Goal: Task Accomplishment & Management: Manage account settings

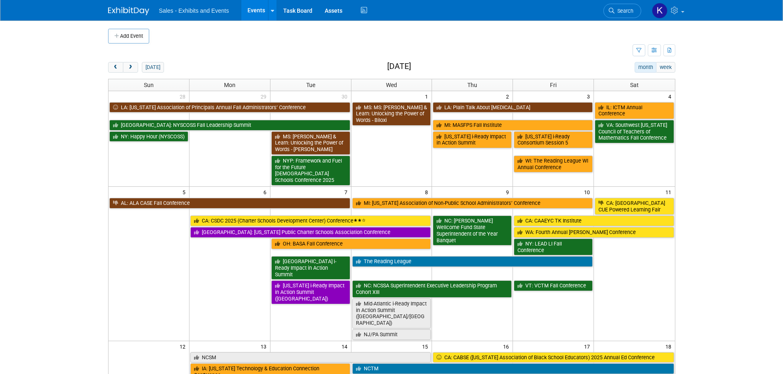
drag, startPoint x: 111, startPoint y: 70, endPoint x: 125, endPoint y: 75, distance: 14.8
click at [111, 71] on button "prev" at bounding box center [115, 67] width 15 height 11
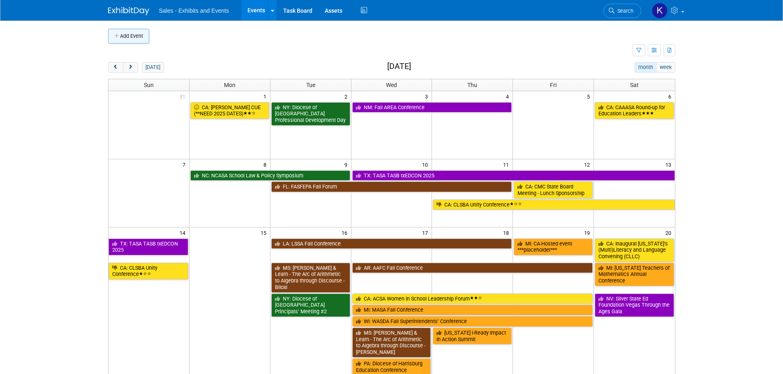
click at [134, 39] on button "Add Event" at bounding box center [128, 36] width 41 height 15
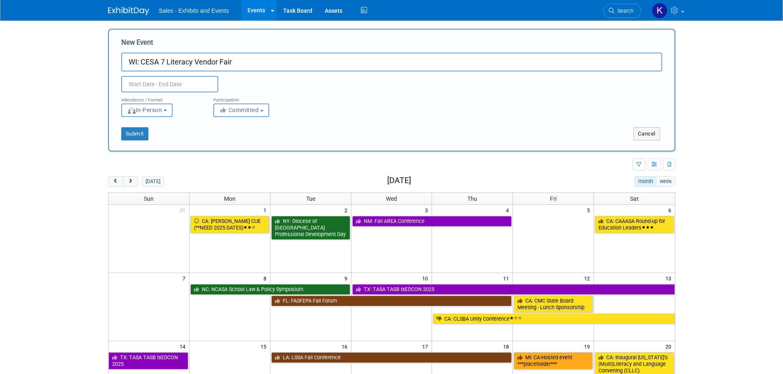
type input "WI: CESA 7 Literacy Vendor Fair"
click at [161, 85] on input "text" at bounding box center [169, 84] width 97 height 16
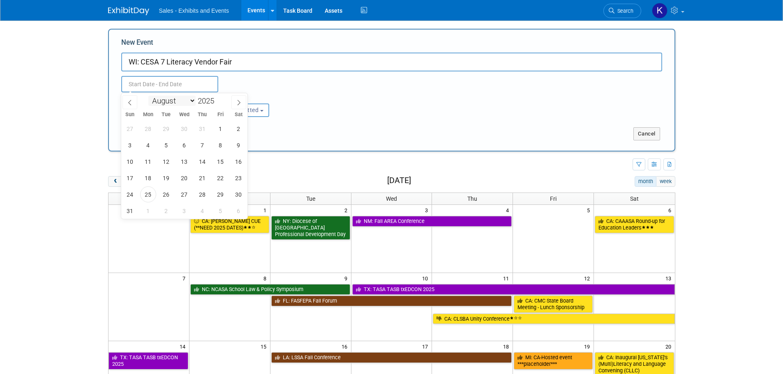
click at [194, 101] on select "January February March April May June July August September October November De…" at bounding box center [171, 101] width 47 height 10
select select "8"
click at [148, 96] on select "January February March April May June July August September October November De…" at bounding box center [171, 101] width 47 height 10
click at [202, 163] on span "18" at bounding box center [202, 162] width 16 height 16
click at [203, 163] on span "18" at bounding box center [202, 162] width 16 height 16
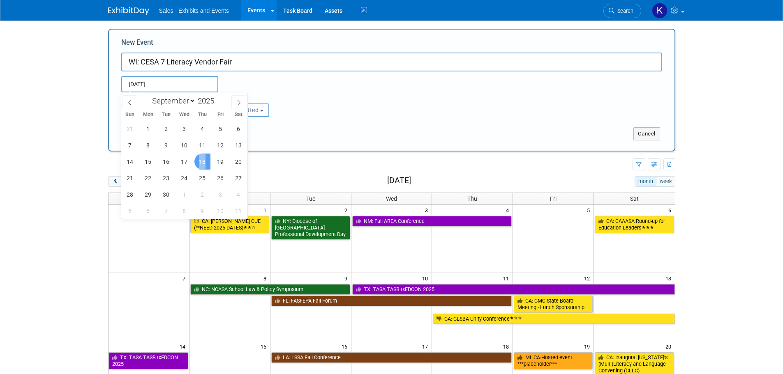
type input "Sep 18, 2025 to Sep 18, 2025"
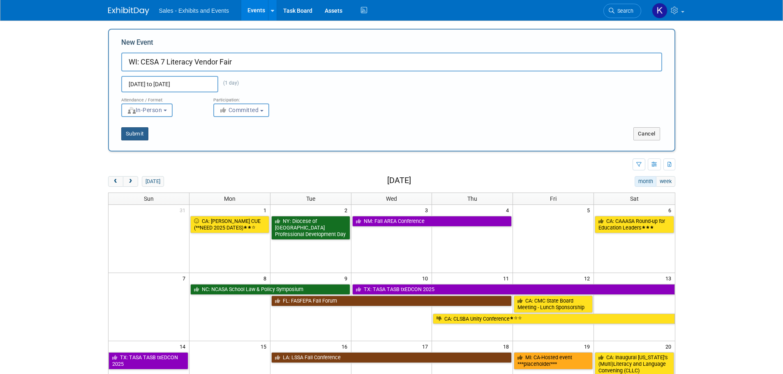
drag, startPoint x: 140, startPoint y: 136, endPoint x: 155, endPoint y: 137, distance: 15.3
click at [141, 136] on button "Submit" at bounding box center [134, 133] width 27 height 13
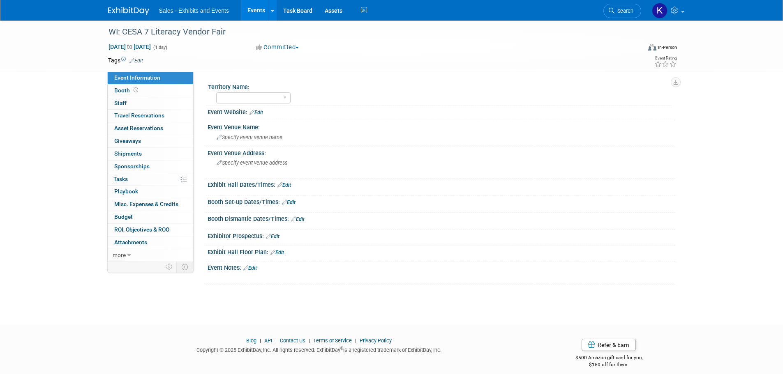
click at [139, 58] on link "Edit" at bounding box center [136, 61] width 14 height 6
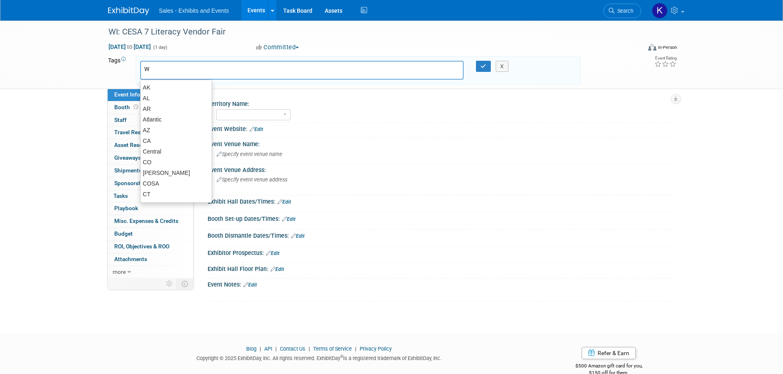
type input "WI"
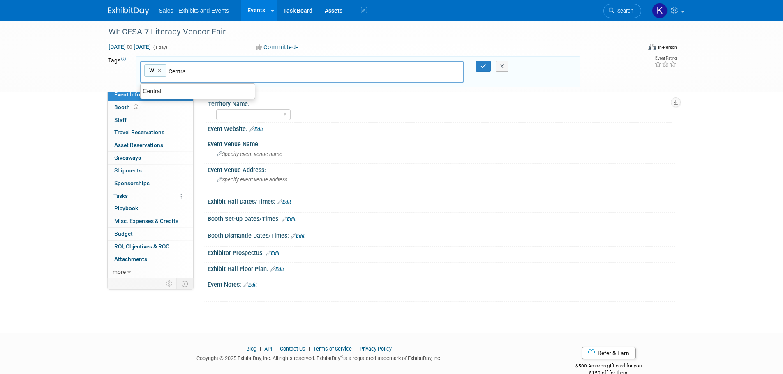
type input "Central"
type input "WI, Central"
drag, startPoint x: 481, startPoint y: 69, endPoint x: 476, endPoint y: 78, distance: 10.3
click at [481, 70] on button "button" at bounding box center [483, 67] width 15 height 12
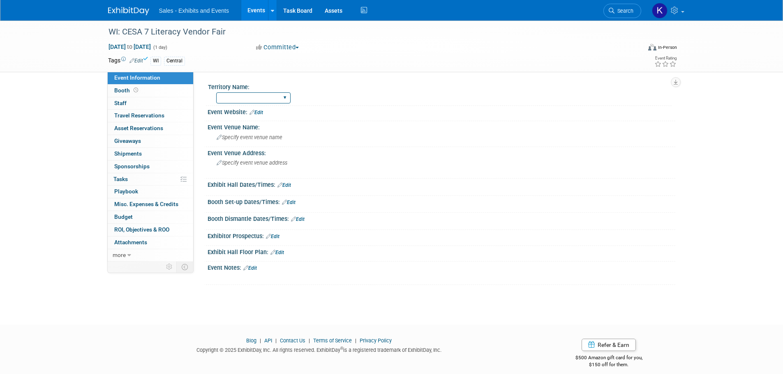
click at [288, 101] on select "Atlantic Southeast Central Southwest Pacific Mountain National Strategic Partne…" at bounding box center [253, 97] width 74 height 11
select select "Central"
click at [216, 92] on select "Atlantic Southeast Central Southwest Pacific Mountain National Strategic Partne…" at bounding box center [253, 97] width 74 height 11
click at [259, 139] on span "Specify event venue name" at bounding box center [250, 137] width 66 height 6
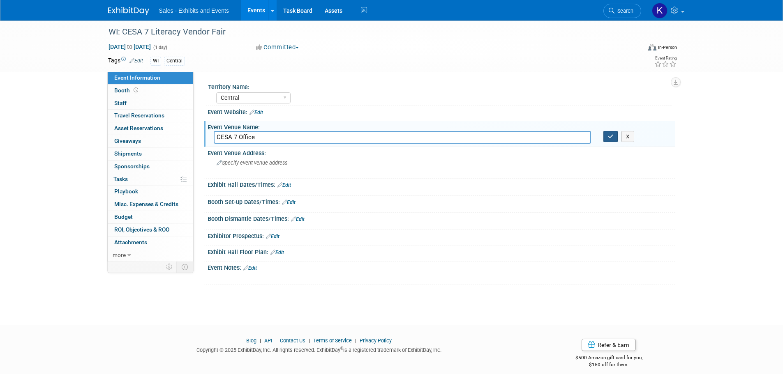
type input "CESA 7 Office"
drag, startPoint x: 609, startPoint y: 138, endPoint x: 414, endPoint y: 167, distance: 197.2
click at [608, 139] on icon "button" at bounding box center [611, 136] width 6 height 5
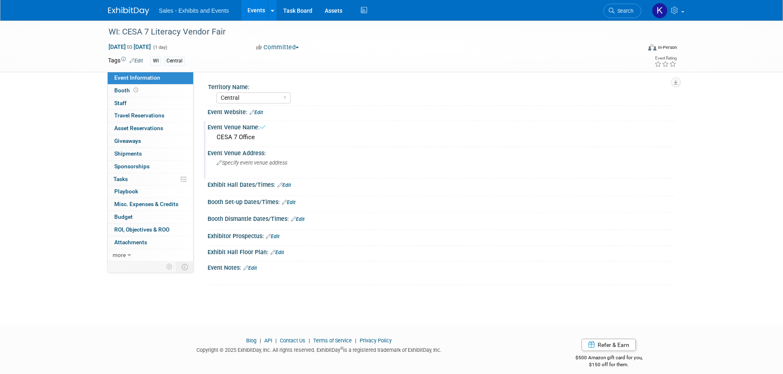
click at [283, 166] on div "Specify event venue address" at bounding box center [305, 166] width 182 height 19
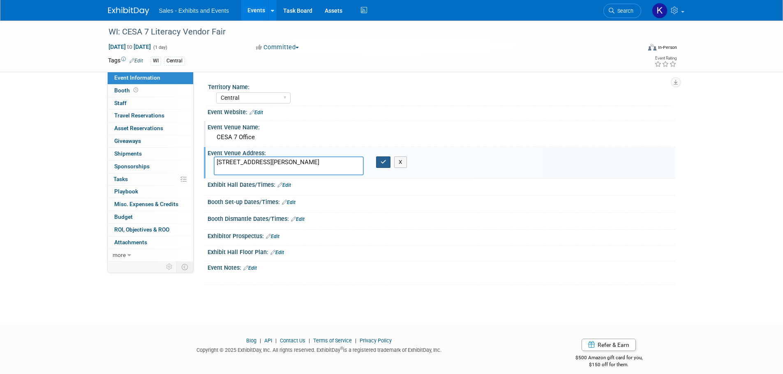
type textarea "595 Baeten Rd., Green Bay, WI 54304"
click at [382, 161] on icon "button" at bounding box center [383, 161] width 6 height 5
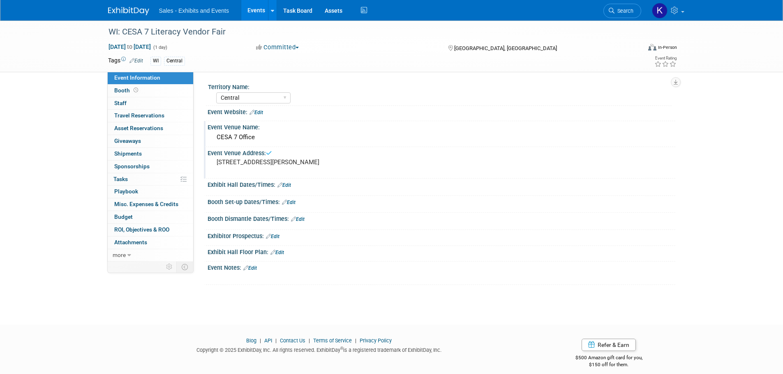
click at [290, 186] on link "Edit" at bounding box center [284, 185] width 14 height 6
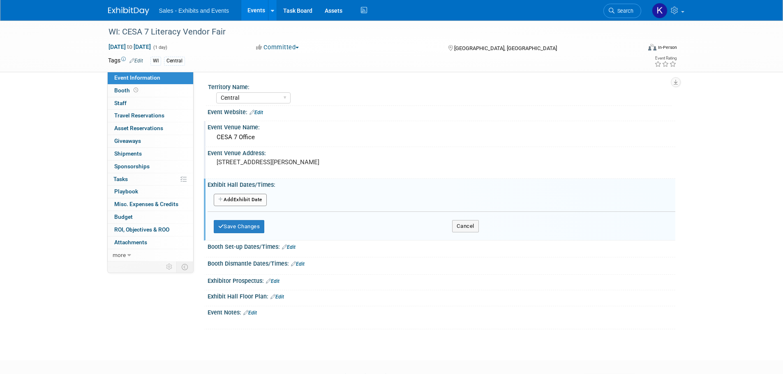
click at [262, 200] on button "Add Another Exhibit Date" at bounding box center [240, 200] width 53 height 12
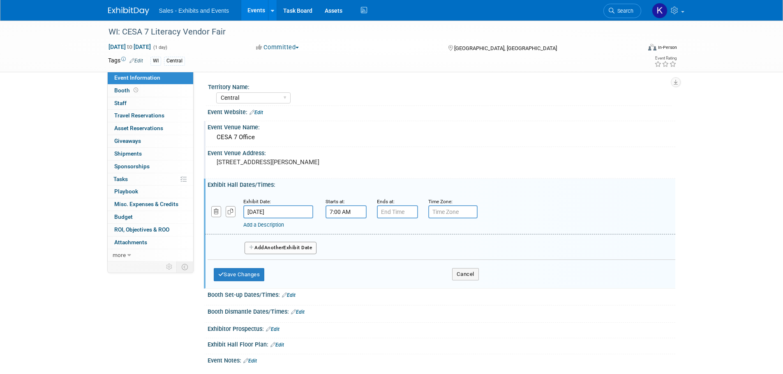
click at [334, 208] on input "7:00 AM" at bounding box center [345, 211] width 41 height 13
drag, startPoint x: 348, startPoint y: 230, endPoint x: 353, endPoint y: 234, distance: 6.6
click at [347, 230] on span at bounding box center [344, 232] width 14 height 14
type input "8:00 AM"
click at [405, 290] on span at bounding box center [405, 286] width 55 height 14
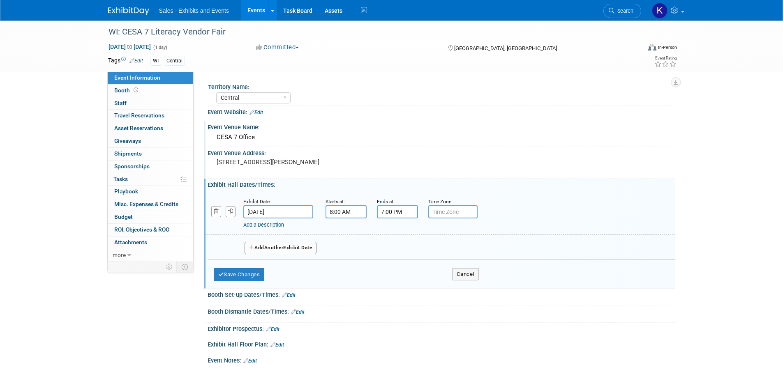
click at [397, 208] on input "7:00 PM" at bounding box center [397, 211] width 41 height 13
click at [396, 270] on span at bounding box center [396, 268] width 14 height 14
click at [397, 271] on span at bounding box center [396, 268] width 14 height 14
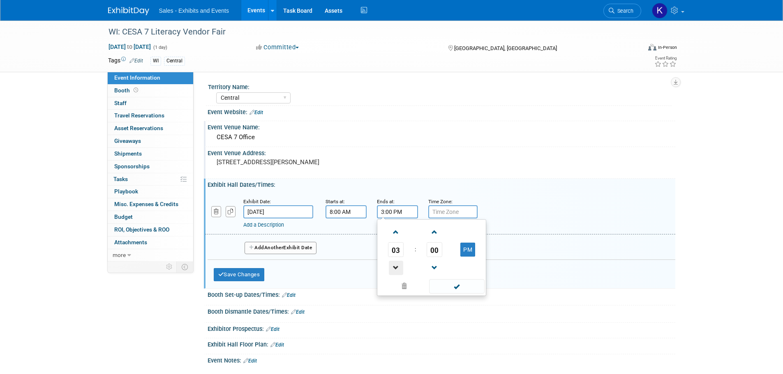
click at [399, 267] on span at bounding box center [396, 268] width 14 height 14
click at [436, 253] on span "00" at bounding box center [434, 249] width 16 height 15
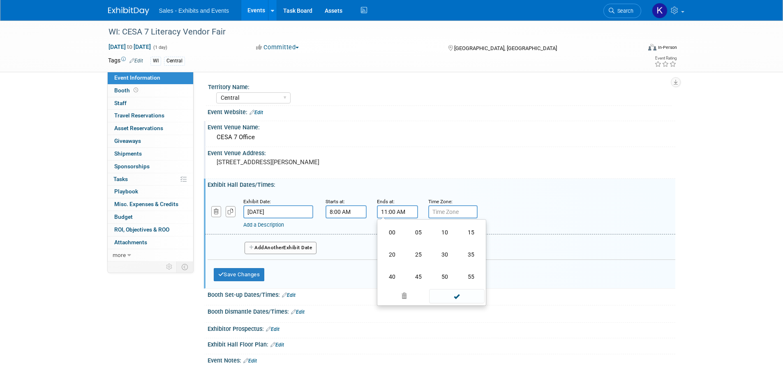
drag, startPoint x: 441, startPoint y: 253, endPoint x: 443, endPoint y: 257, distance: 5.0
click at [441, 253] on td "30" at bounding box center [444, 255] width 26 height 22
type input "11:30 AM"
click at [448, 288] on span at bounding box center [456, 286] width 55 height 14
click at [252, 277] on button "Save Changes" at bounding box center [239, 274] width 51 height 13
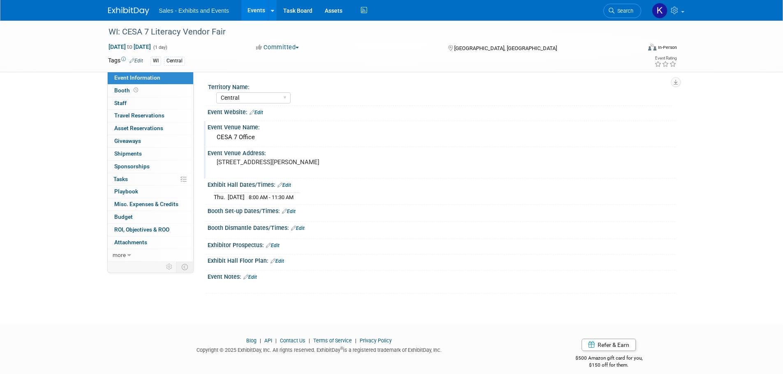
click at [291, 185] on link "Edit" at bounding box center [284, 185] width 14 height 6
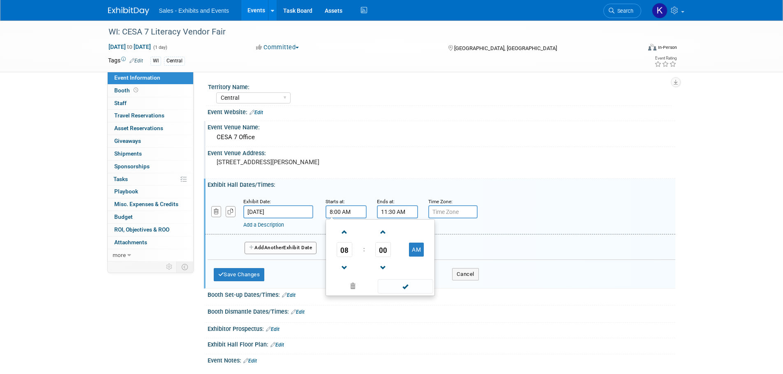
drag, startPoint x: 362, startPoint y: 213, endPoint x: 295, endPoint y: 213, distance: 66.1
click at [295, 213] on div "Exhibit Date: Sep 18, 2025 Starts at: 8:00 AM 08 : 00 AM 12 01 02 03 04 05 06 0…" at bounding box center [440, 214] width 470 height 42
click at [350, 237] on span at bounding box center [344, 232] width 14 height 14
click at [349, 235] on span at bounding box center [344, 232] width 14 height 14
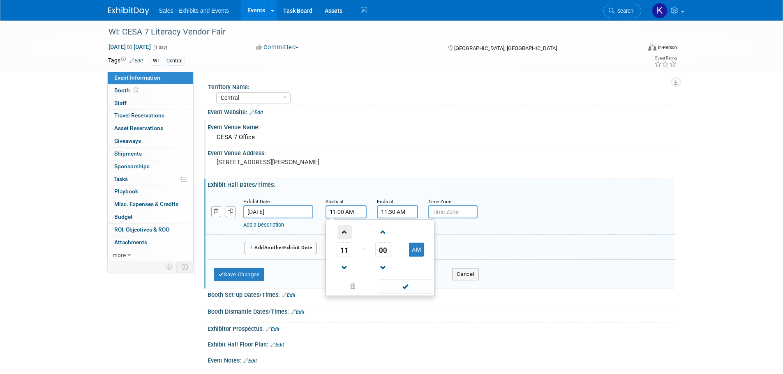
click at [349, 235] on span at bounding box center [344, 232] width 14 height 14
click at [402, 282] on span at bounding box center [405, 286] width 55 height 14
type input "12:00 PM"
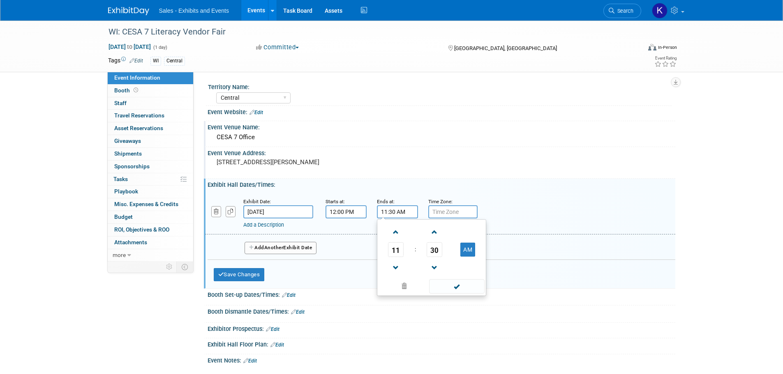
click at [396, 213] on input "11:30 AM" at bounding box center [397, 211] width 41 height 13
click at [398, 264] on span at bounding box center [396, 268] width 14 height 14
click at [399, 265] on span at bounding box center [396, 268] width 14 height 14
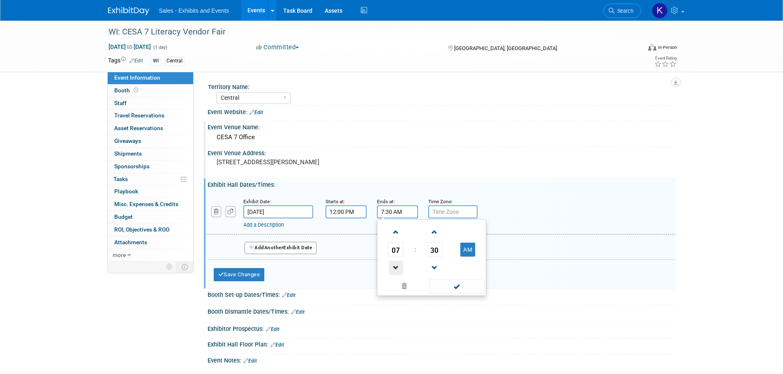
click at [399, 264] on span at bounding box center [396, 268] width 14 height 14
click at [400, 264] on span at bounding box center [396, 268] width 14 height 14
click at [431, 253] on span "30" at bounding box center [434, 249] width 16 height 15
click at [388, 236] on td "00" at bounding box center [392, 232] width 26 height 22
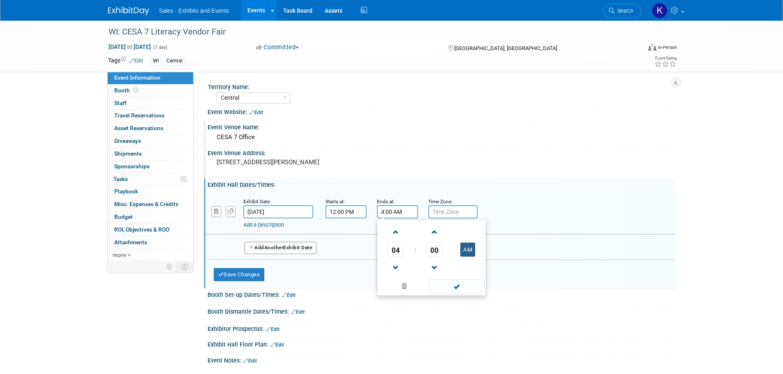
drag, startPoint x: 460, startPoint y: 246, endPoint x: 468, endPoint y: 255, distance: 11.7
click at [461, 247] on button "AM" at bounding box center [467, 250] width 15 height 14
type input "4:00 PM"
click at [463, 286] on span at bounding box center [456, 286] width 55 height 14
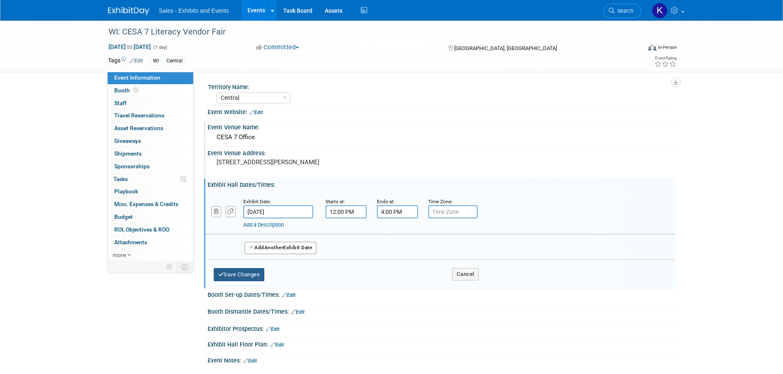
click at [252, 276] on button "Save Changes" at bounding box center [239, 274] width 51 height 13
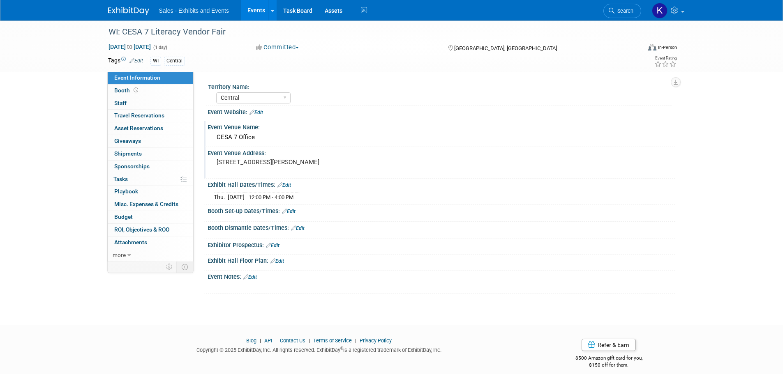
drag, startPoint x: 257, startPoint y: 113, endPoint x: 259, endPoint y: 120, distance: 7.0
click at [257, 113] on link "Edit" at bounding box center [256, 113] width 14 height 6
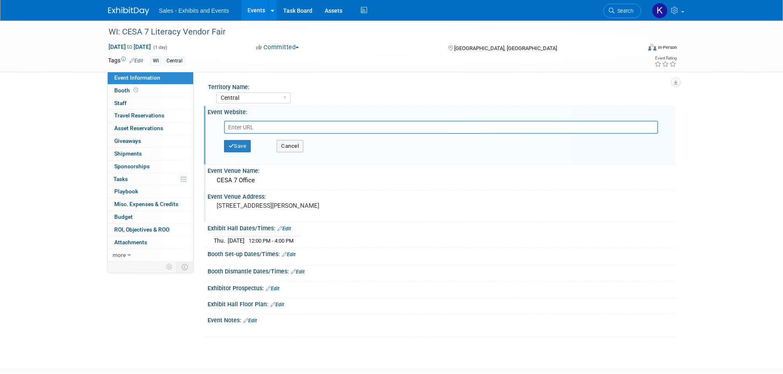
click at [263, 131] on input "text" at bounding box center [441, 127] width 434 height 13
type input "https://registration.cesa7.org/np/clients/cesa7/event.jsp?forwardedFromSecureDo…"
click at [244, 148] on button "Save" at bounding box center [237, 146] width 27 height 12
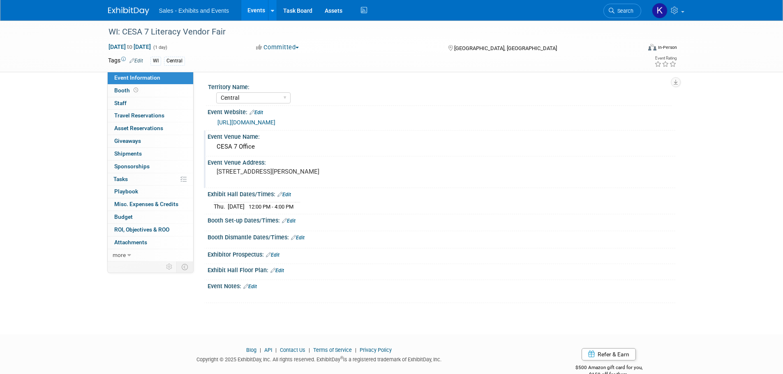
drag, startPoint x: 256, startPoint y: 287, endPoint x: 281, endPoint y: 289, distance: 24.7
click at [256, 288] on link "Edit" at bounding box center [250, 287] width 14 height 6
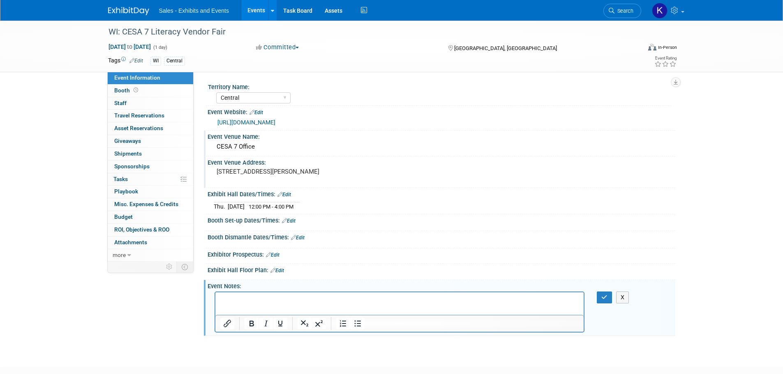
click at [244, 300] on p "Rich Text Area. Press ALT-0 for help." at bounding box center [399, 300] width 359 height 8
drag, startPoint x: 605, startPoint y: 293, endPoint x: 590, endPoint y: 295, distance: 15.4
click at [604, 293] on button "button" at bounding box center [604, 298] width 15 height 12
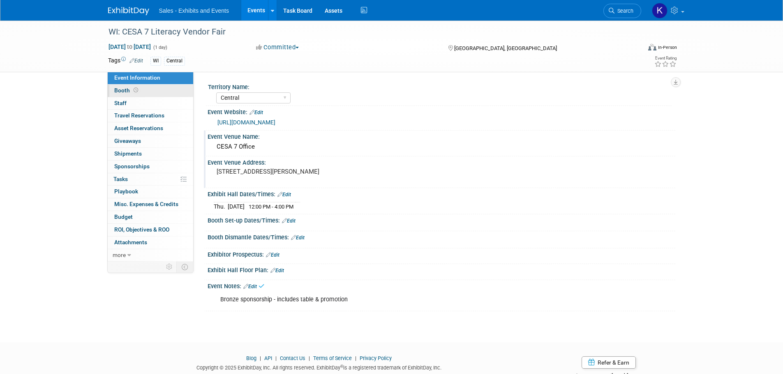
click at [123, 88] on span "Booth" at bounding box center [126, 90] width 25 height 7
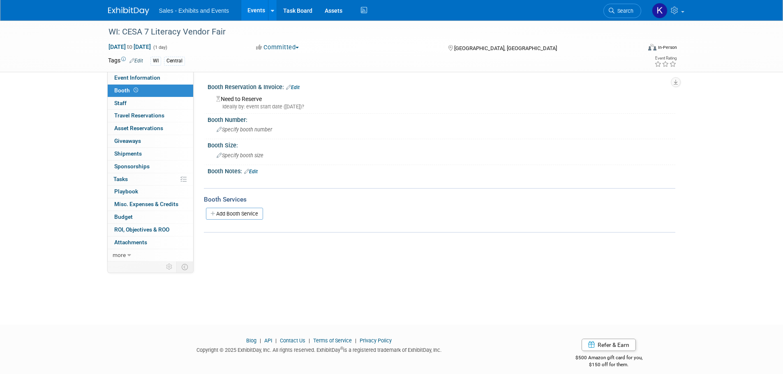
click at [296, 85] on link "Edit" at bounding box center [293, 88] width 14 height 6
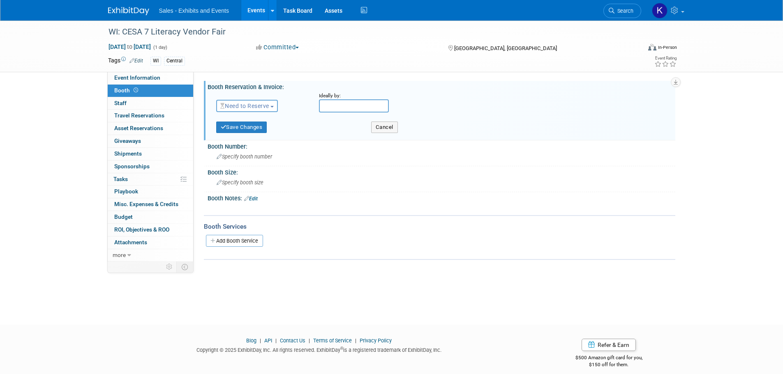
drag, startPoint x: 271, startPoint y: 101, endPoint x: 265, endPoint y: 113, distance: 13.8
click at [270, 102] on button "Need to Reserve" at bounding box center [247, 106] width 62 height 12
click at [255, 130] on link "Reserved" at bounding box center [261, 132] width 88 height 12
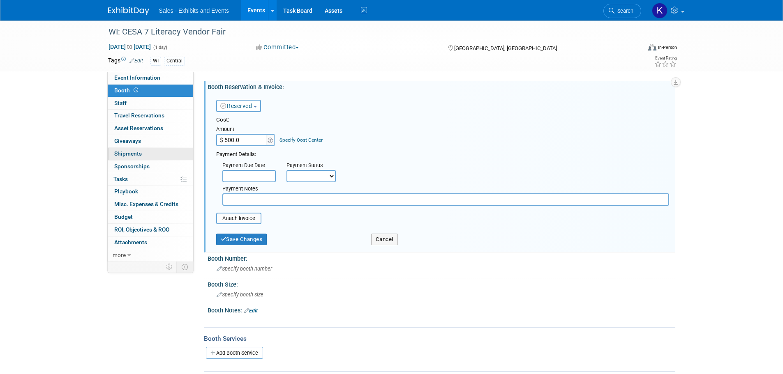
type input "$ 500.00"
click at [251, 200] on input "text" at bounding box center [445, 200] width 447 height 12
type input "Need invoice"
click at [249, 244] on button "Save Changes" at bounding box center [241, 240] width 51 height 12
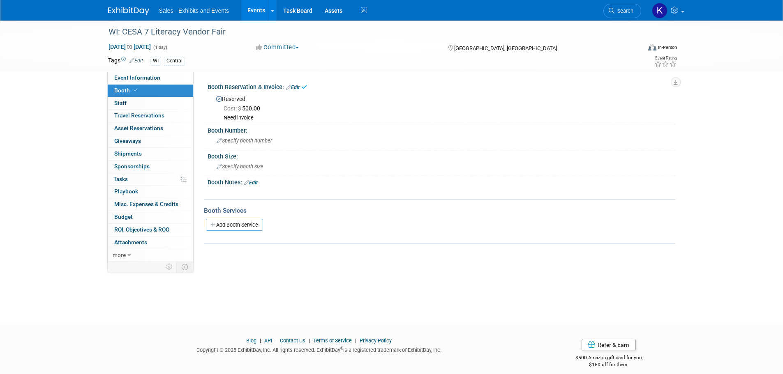
click at [254, 184] on link "Edit" at bounding box center [251, 183] width 14 height 6
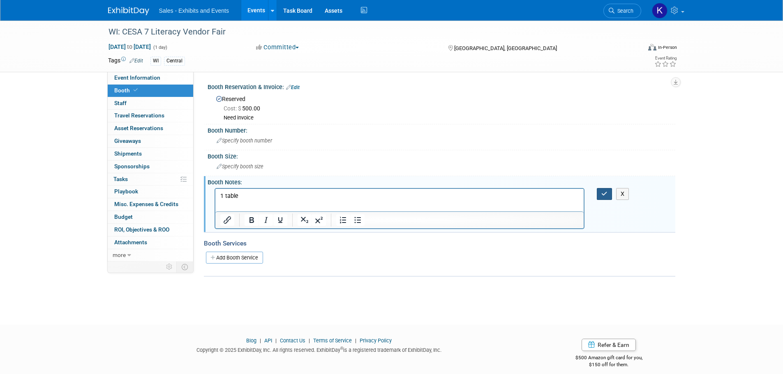
drag, startPoint x: 608, startPoint y: 193, endPoint x: 585, endPoint y: 194, distance: 23.4
click at [608, 193] on button "button" at bounding box center [604, 194] width 15 height 12
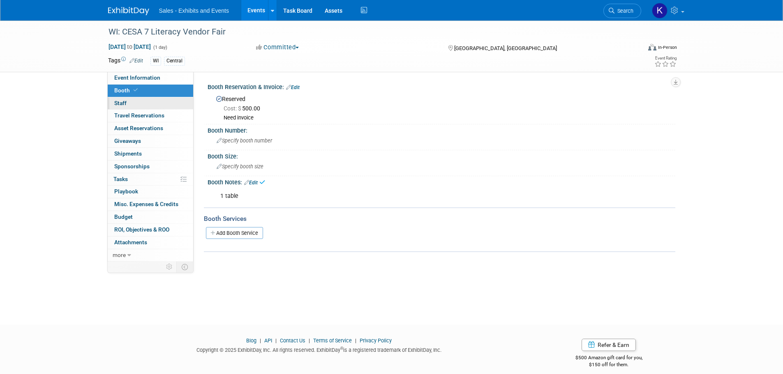
click at [114, 98] on link "0 Staff 0" at bounding box center [150, 103] width 85 height 12
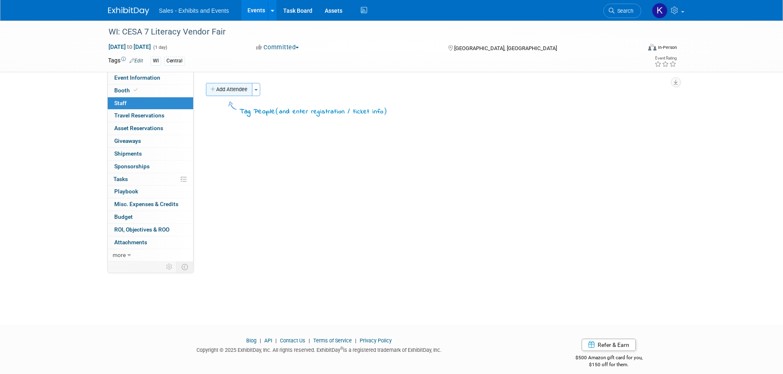
click at [242, 90] on button "Add Attendee" at bounding box center [229, 89] width 46 height 13
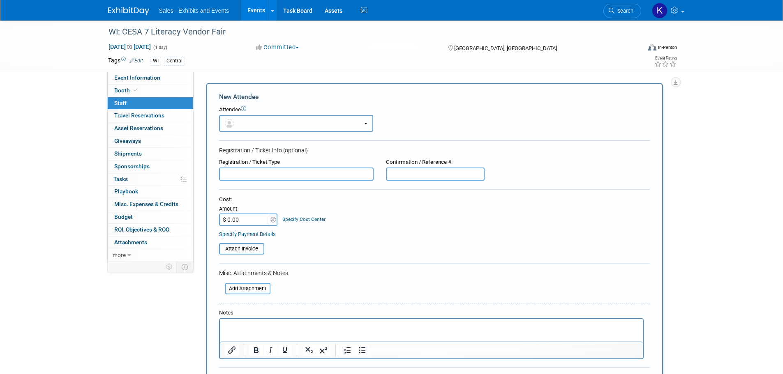
drag, startPoint x: 253, startPoint y: 120, endPoint x: 260, endPoint y: 133, distance: 14.3
click at [253, 121] on button "button" at bounding box center [296, 123] width 154 height 17
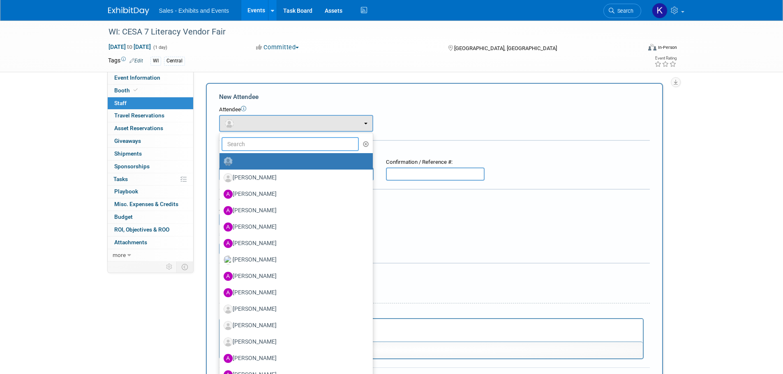
drag, startPoint x: 260, startPoint y: 139, endPoint x: 281, endPoint y: 148, distance: 22.4
click at [261, 140] on input "text" at bounding box center [290, 144] width 138 height 14
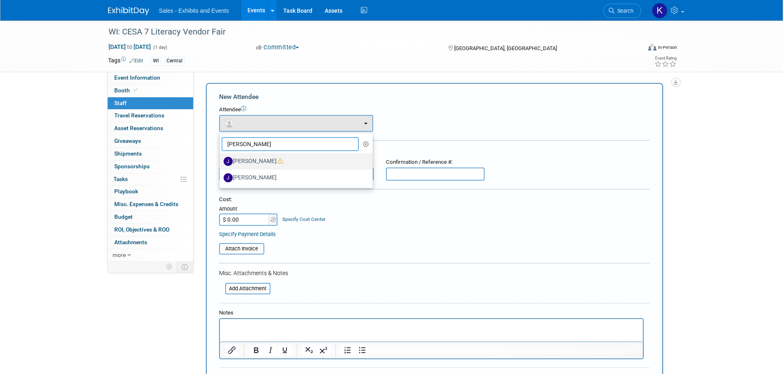
type input "Joel"
click at [247, 164] on label "Joel Burdick" at bounding box center [294, 161] width 141 height 13
click at [221, 163] on input "Joel Burdick" at bounding box center [217, 160] width 5 height 5
select select "0f603a5f-875f-401a-af27-3269a6a3ebba"
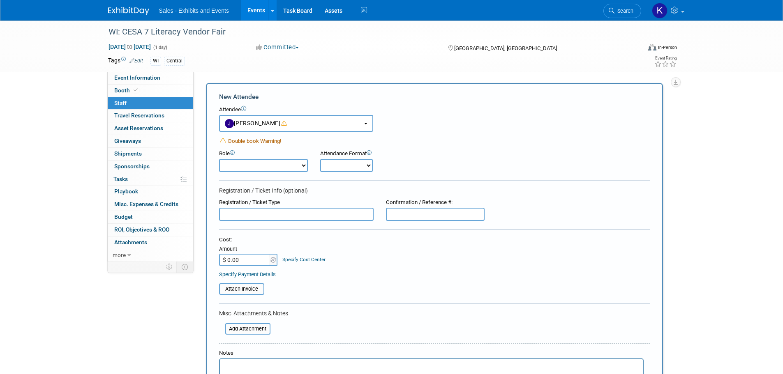
click at [303, 165] on select "Author Demonstrator Host Planner Presenter Product Rep Sales Representative" at bounding box center [263, 165] width 89 height 13
select select "4"
click at [219, 159] on select "Author Demonstrator Host Planner Presenter Product Rep Sales Representative" at bounding box center [263, 165] width 89 height 13
click at [336, 159] on select "Onsite Remote" at bounding box center [346, 165] width 53 height 13
select select "1"
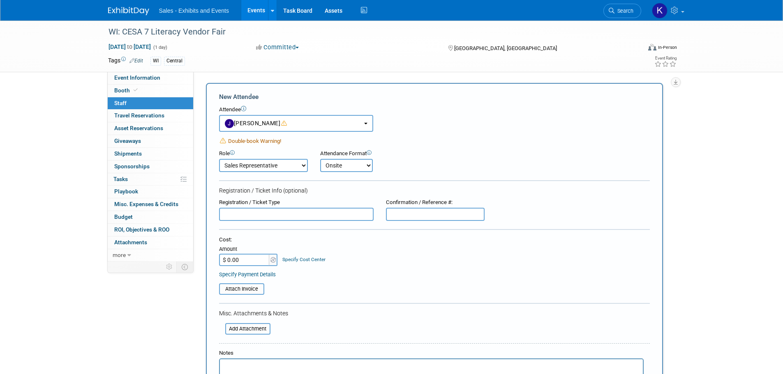
click at [320, 159] on select "Onsite Remote" at bounding box center [346, 165] width 53 height 13
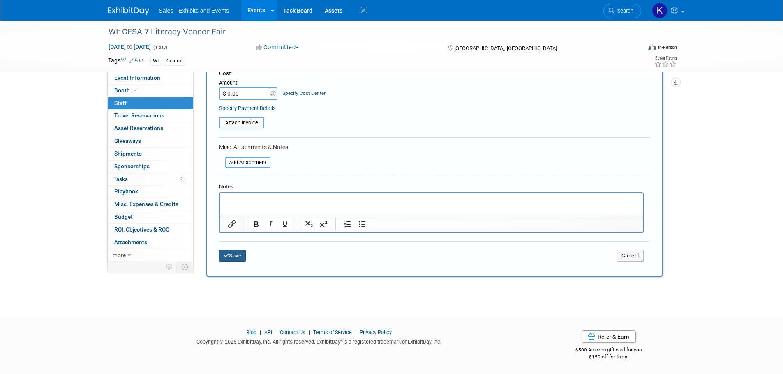
click at [240, 260] on button "Save" at bounding box center [232, 256] width 27 height 12
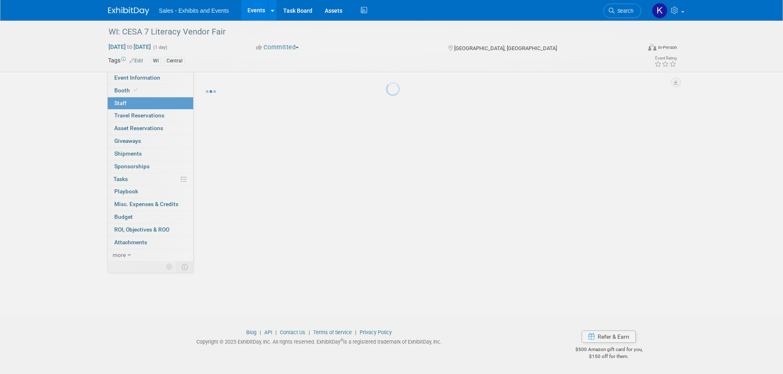
scroll to position [8, 0]
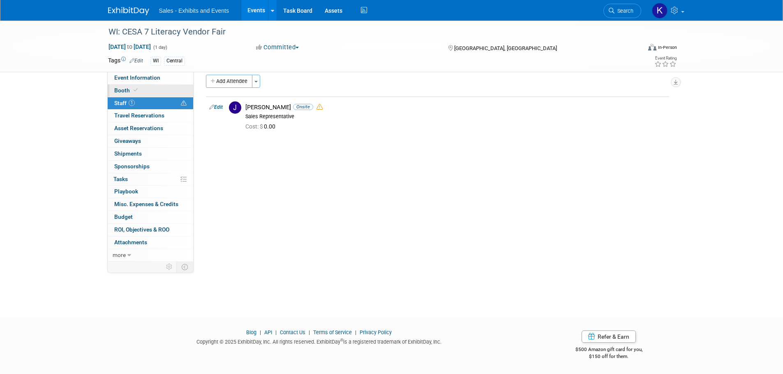
click at [120, 90] on span "Booth" at bounding box center [126, 90] width 25 height 7
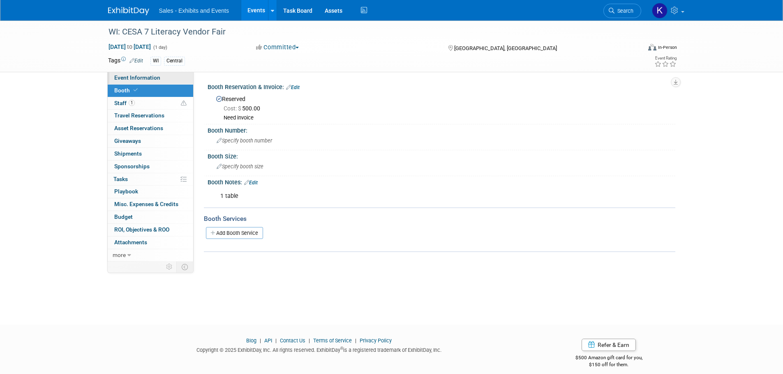
click at [127, 78] on span "Event Information" at bounding box center [137, 77] width 46 height 7
select select "Central"
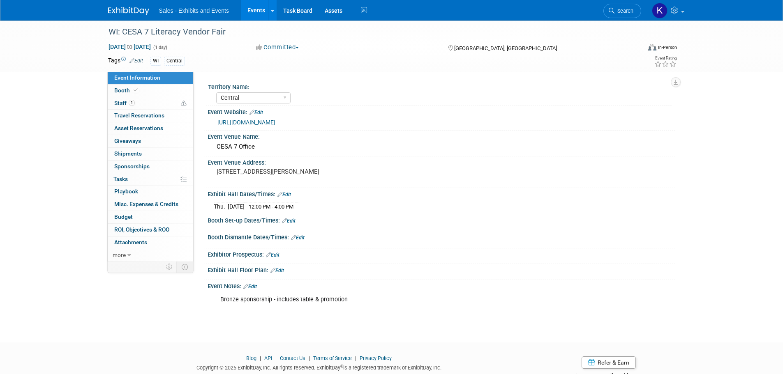
click at [115, 7] on img at bounding box center [128, 11] width 41 height 8
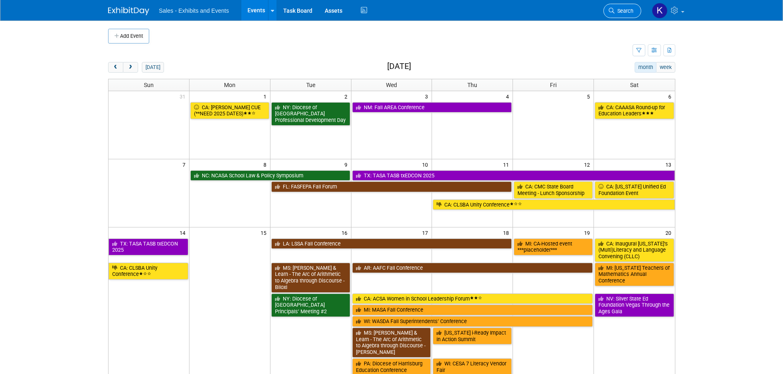
click at [622, 11] on span "Search" at bounding box center [623, 11] width 19 height 6
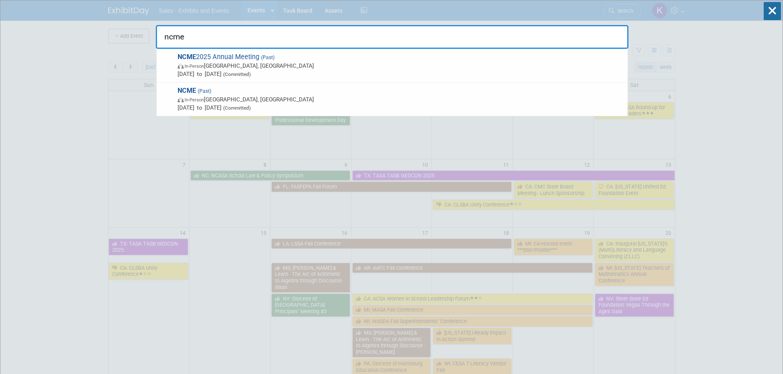
type input "ncme"
drag, startPoint x: 131, startPoint y: 129, endPoint x: 140, endPoint y: 129, distance: 8.6
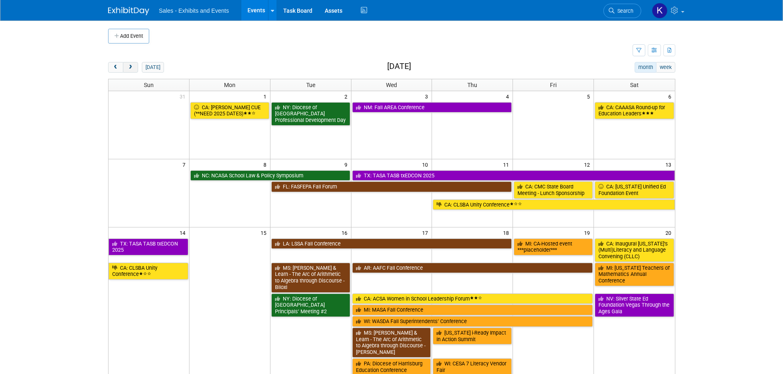
click at [136, 69] on button "next" at bounding box center [130, 67] width 15 height 11
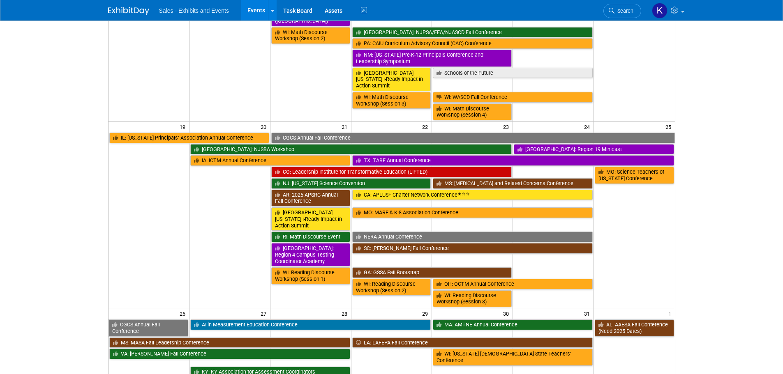
scroll to position [534, 0]
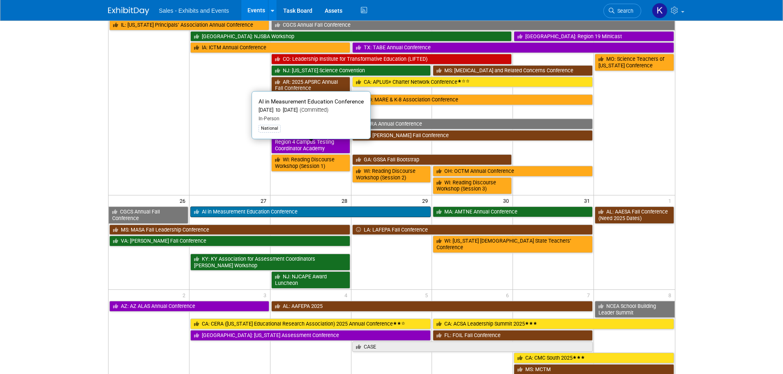
click at [247, 207] on link "AI in Measurement Education Conference" at bounding box center [310, 212] width 241 height 11
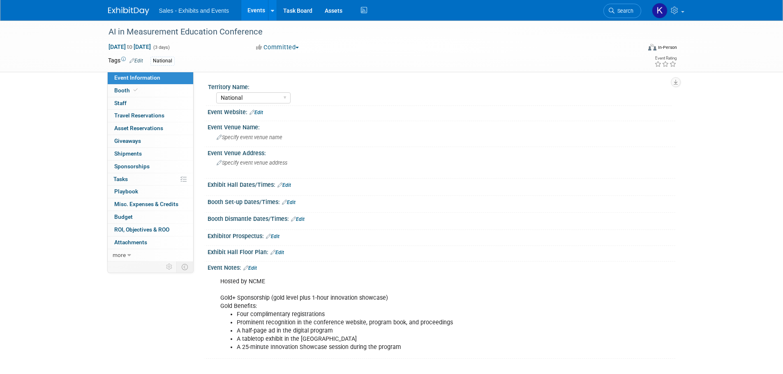
select select "National"
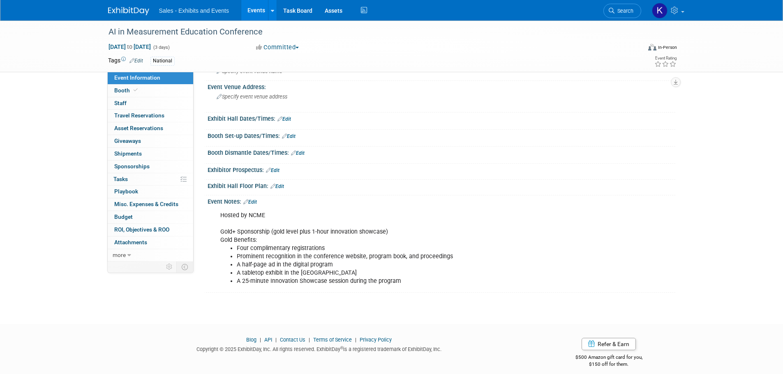
scroll to position [74, 0]
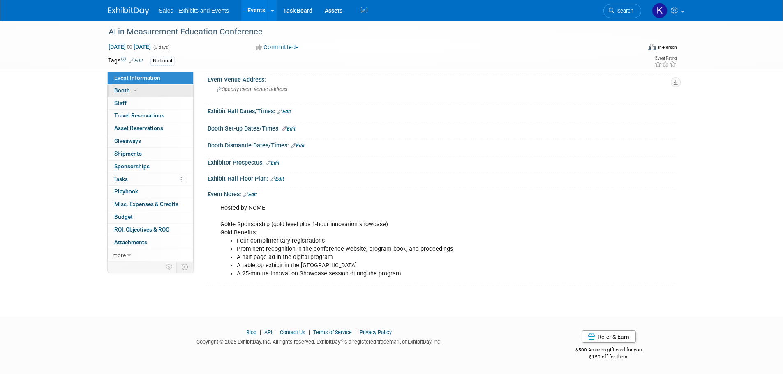
click at [125, 87] on span "Booth" at bounding box center [126, 90] width 25 height 7
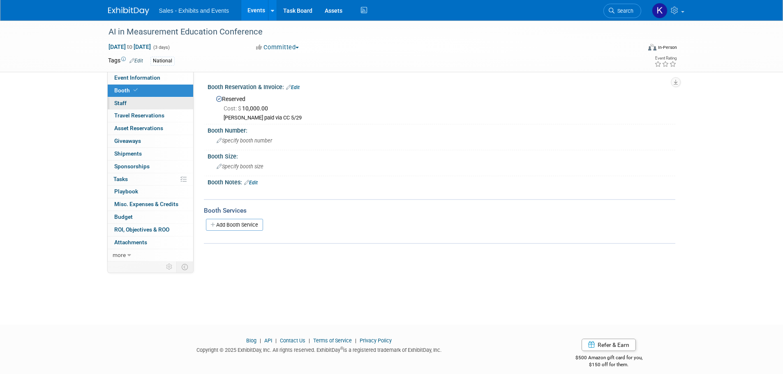
click at [122, 101] on span "Staff 0" at bounding box center [120, 103] width 12 height 7
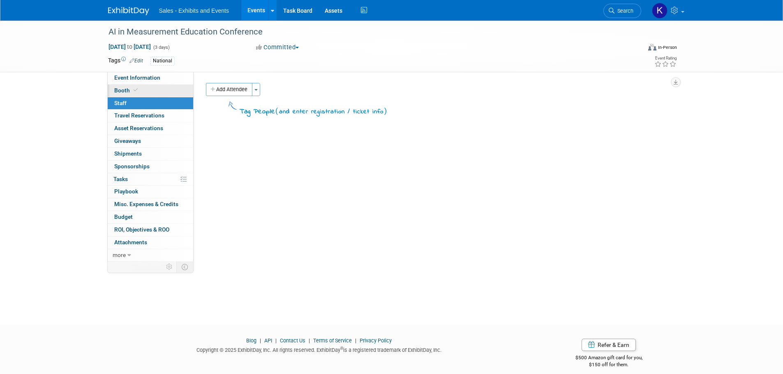
click at [121, 91] on span "Booth" at bounding box center [126, 90] width 25 height 7
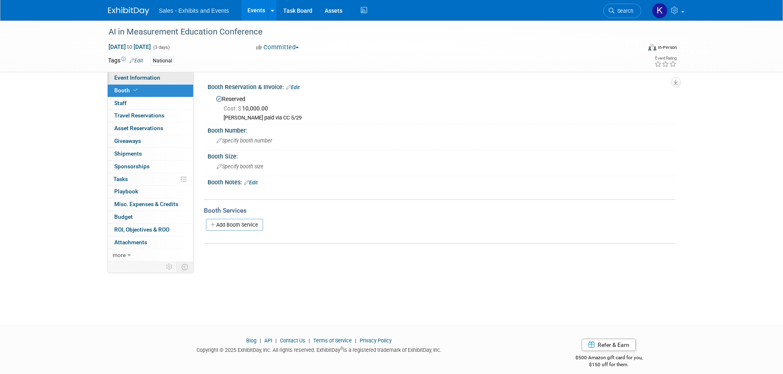
click at [127, 78] on span "Event Information" at bounding box center [137, 77] width 46 height 7
select select "National"
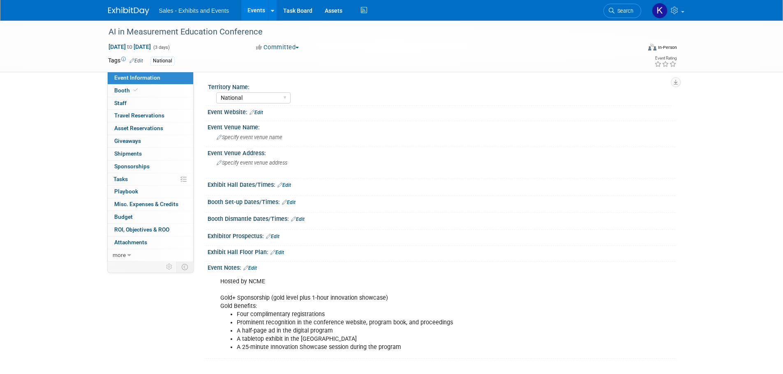
click at [122, 78] on span "Event Information" at bounding box center [137, 77] width 46 height 7
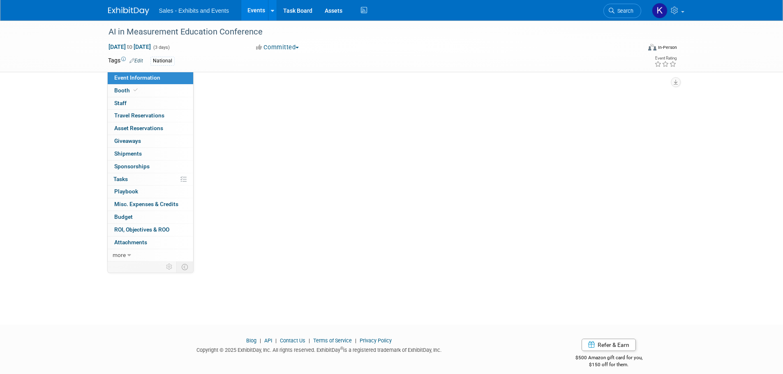
select select "National"
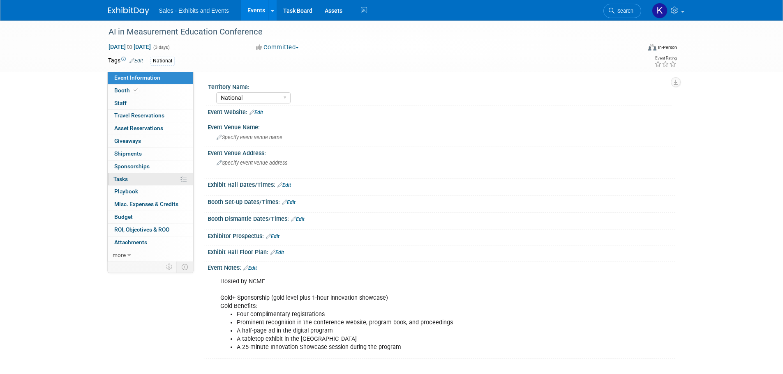
click at [126, 182] on span "Tasks 0%" at bounding box center [120, 179] width 14 height 7
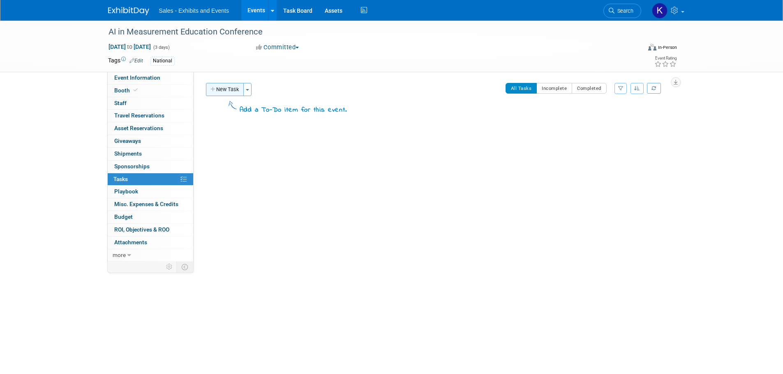
click at [231, 91] on button "New Task" at bounding box center [225, 89] width 38 height 13
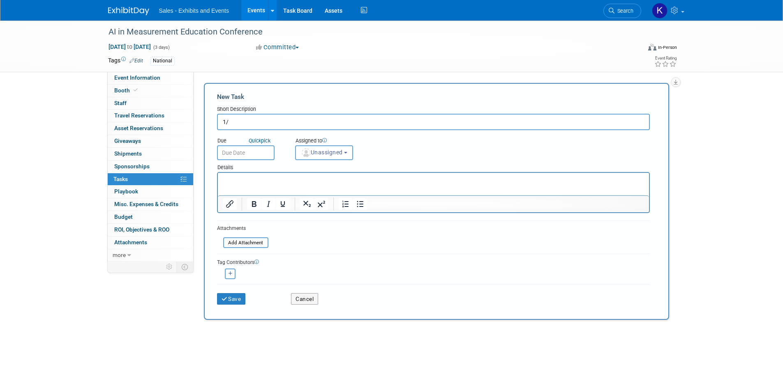
type input "1"
type input "1/2 pg ad"
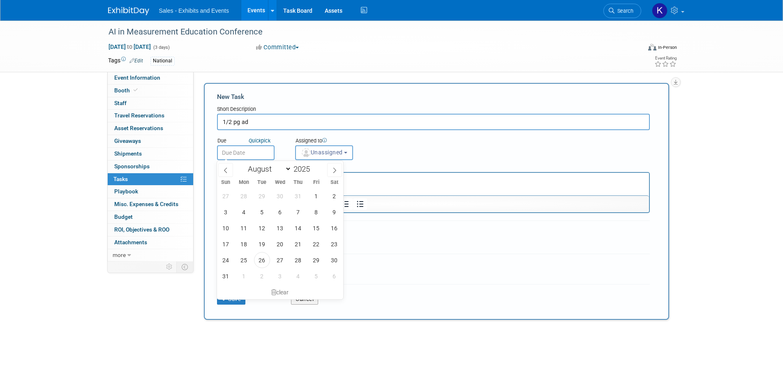
drag, startPoint x: 254, startPoint y: 152, endPoint x: 269, endPoint y: 150, distance: 15.3
click at [255, 151] on input "text" at bounding box center [246, 152] width 58 height 15
click at [287, 169] on select "January February March April May June July August September October November De…" at bounding box center [267, 169] width 47 height 10
select select "8"
click at [244, 164] on select "January February March April May June July August September October November De…" at bounding box center [267, 169] width 47 height 10
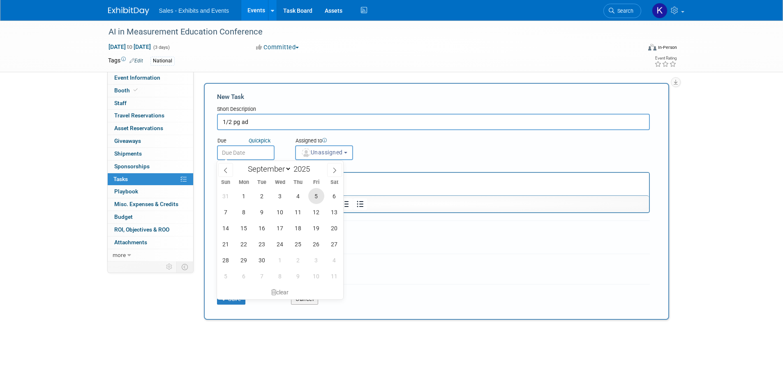
click at [313, 198] on span "5" at bounding box center [316, 196] width 16 height 16
type input "Sep 5, 2025"
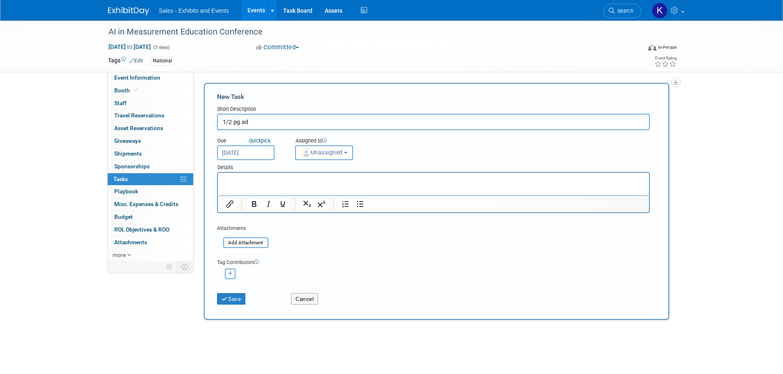
click at [373, 275] on div "Albert remove Ale remove" at bounding box center [433, 273] width 433 height 13
click at [224, 180] on p "Rich Text Area. Press ALT-0 for help." at bounding box center [433, 180] width 422 height 8
paste body "Rich Text Area. Press ALT-0 for help."
drag, startPoint x: 489, startPoint y: 180, endPoint x: 211, endPoint y: 180, distance: 277.3
click at [217, 180] on html "https://registration.cesa7.org/np/clients/cesa7/event.jsp?forwardedFromSecureDo…" at bounding box center [432, 179] width 431 height 12
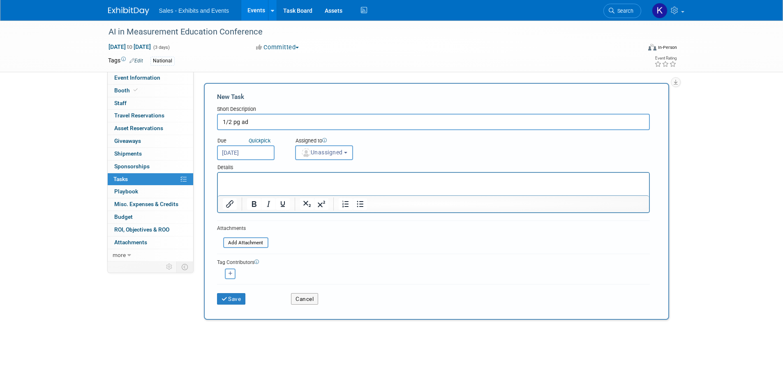
click at [235, 176] on p "Rich Text Area. Press ALT-0 for help." at bounding box center [433, 180] width 422 height 8
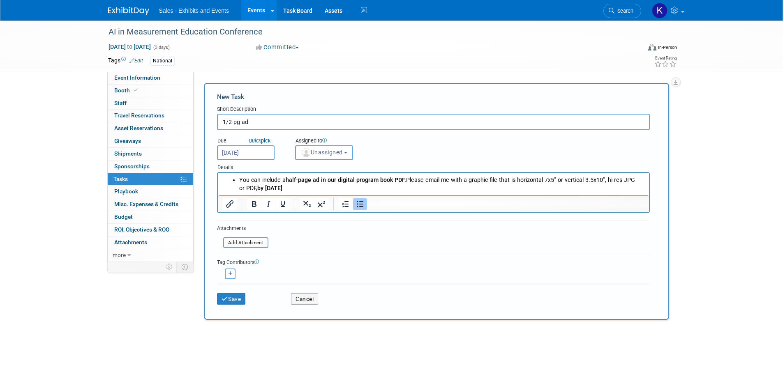
drag, startPoint x: 327, startPoint y: 187, endPoint x: 360, endPoint y: 193, distance: 33.0
click at [327, 187] on li "You can include a half-page ad in our digital program book PDF. Please email me…" at bounding box center [441, 184] width 405 height 16
click at [426, 187] on li "You can include a half-page ad in our digital program book PDF. Please email me…" at bounding box center [441, 184] width 405 height 16
drag, startPoint x: 383, startPoint y: 189, endPoint x: 262, endPoint y: 184, distance: 121.3
click at [235, 179] on ul "You can include a half-page ad in our digital program book PDF. Please email me…" at bounding box center [433, 184] width 422 height 16
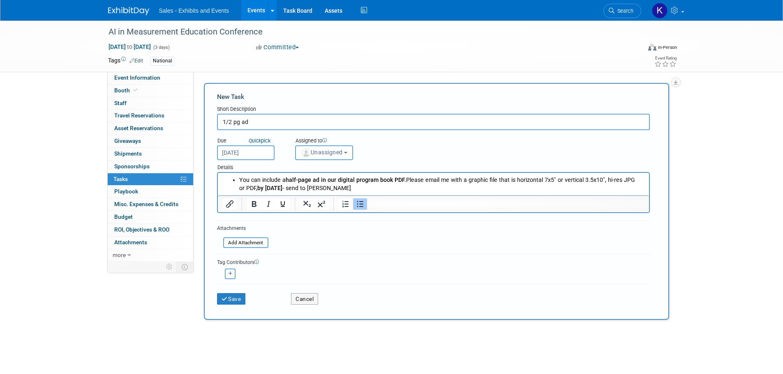
copy li "You can include a half-page ad in our digital program book PDF. Please email me…"
click at [230, 300] on button "Save" at bounding box center [231, 299] width 29 height 12
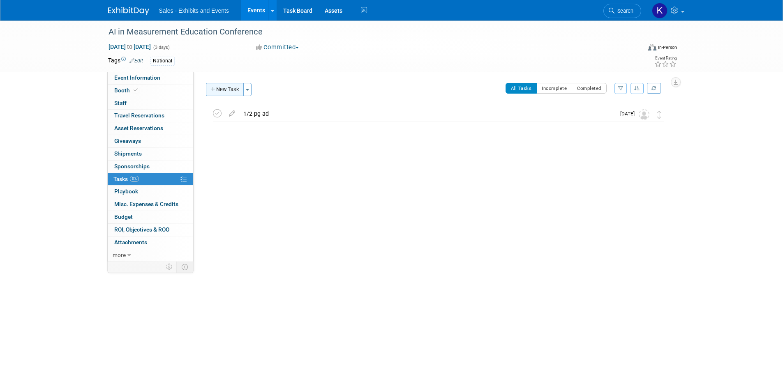
click at [232, 89] on button "New Task" at bounding box center [225, 89] width 38 height 13
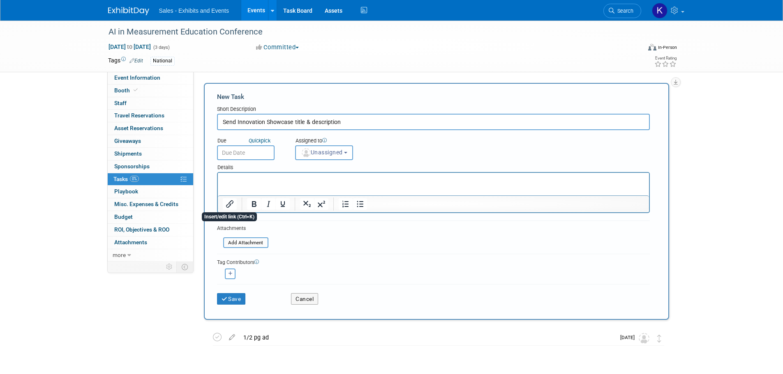
type input "Send Innovation Showcase title & description"
click at [239, 177] on p "Rich Text Area. Press ALT-0 for help." at bounding box center [433, 180] width 422 height 8
click at [231, 303] on button "Save" at bounding box center [231, 299] width 29 height 12
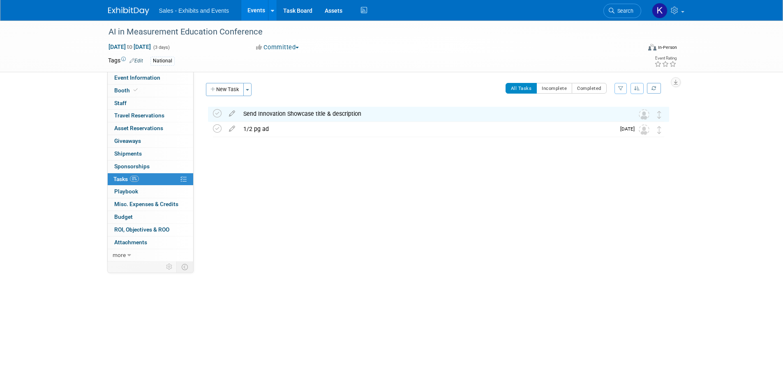
click at [304, 116] on div "Send Innovation Showcase title & description" at bounding box center [430, 114] width 383 height 14
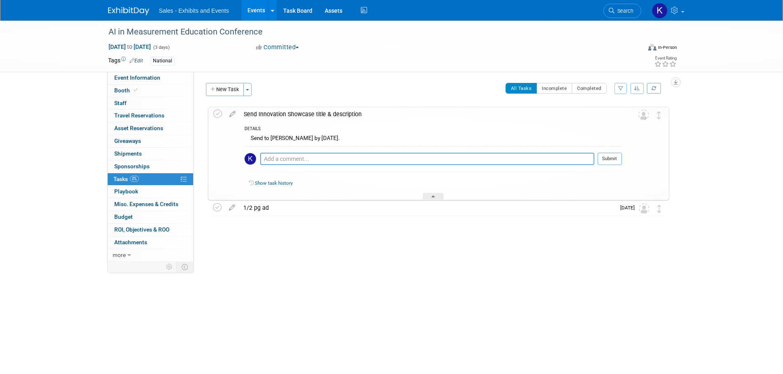
click at [232, 111] on icon at bounding box center [232, 112] width 14 height 10
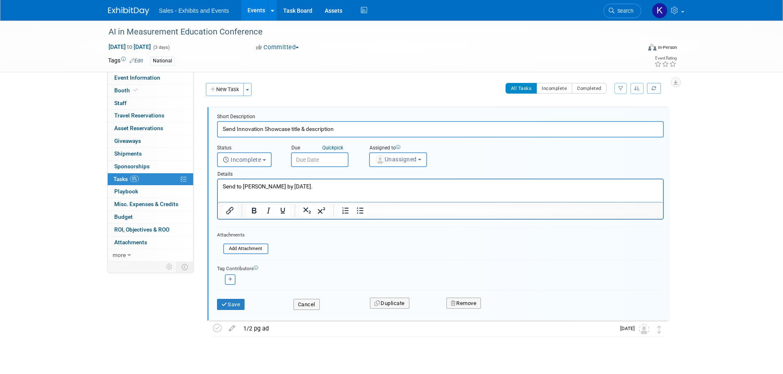
click at [316, 161] on input "text" at bounding box center [320, 159] width 58 height 15
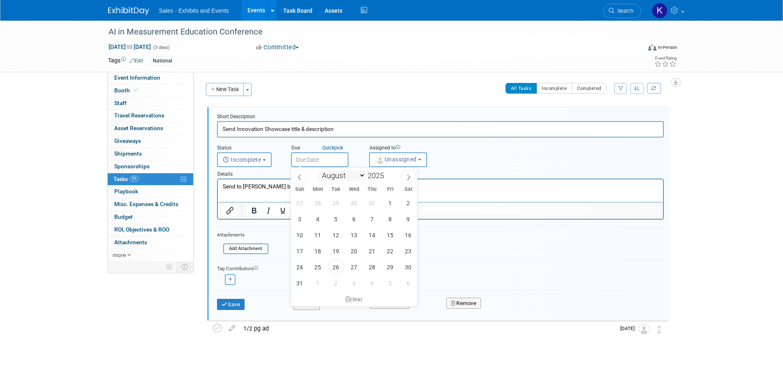
click at [363, 177] on select "January February March April May June July August September October November De…" at bounding box center [341, 176] width 47 height 10
select select "8"
click at [318, 171] on select "January February March April May June July August September October November De…" at bounding box center [341, 176] width 47 height 10
click at [393, 207] on span "5" at bounding box center [390, 203] width 16 height 16
type input "Sep 5, 2025"
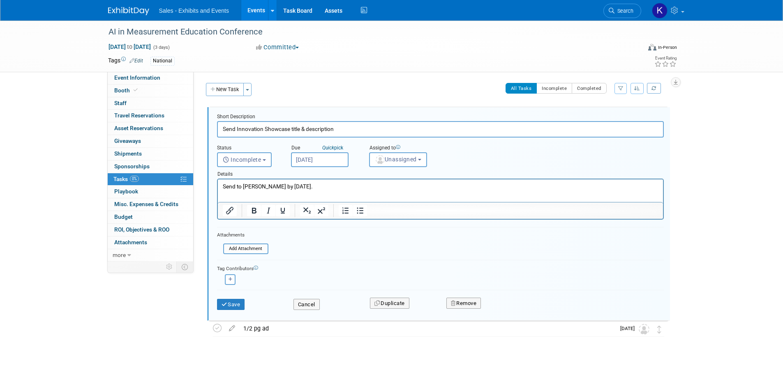
click at [393, 207] on div at bounding box center [440, 210] width 445 height 13
click at [221, 304] on button "Save" at bounding box center [231, 305] width 28 height 12
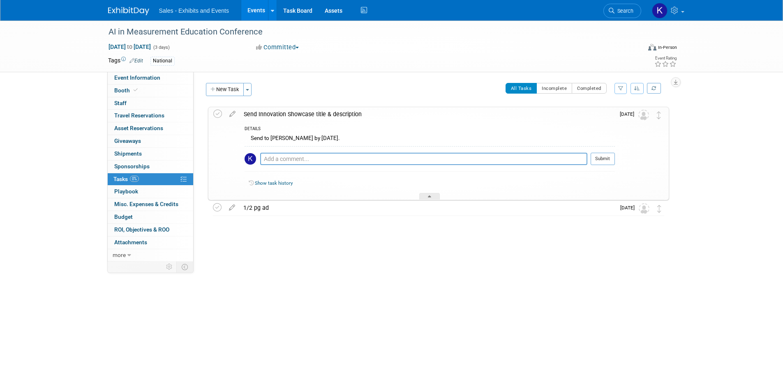
click at [378, 92] on div "All Tasks Incomplete Completed Filter by Assignee -- Select Assignee -- All una…" at bounding box center [462, 91] width 413 height 17
drag, startPoint x: 427, startPoint y: 194, endPoint x: 451, endPoint y: 220, distance: 34.9
click at [428, 195] on div at bounding box center [429, 196] width 21 height 7
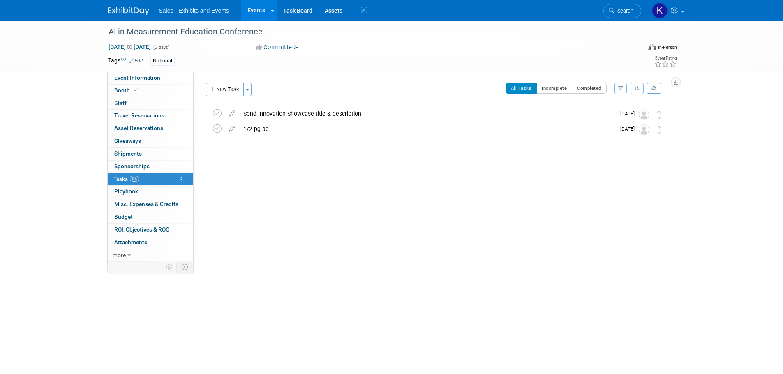
drag, startPoint x: 232, startPoint y: 85, endPoint x: 240, endPoint y: 88, distance: 9.2
click at [232, 85] on button "New Task" at bounding box center [225, 89] width 38 height 13
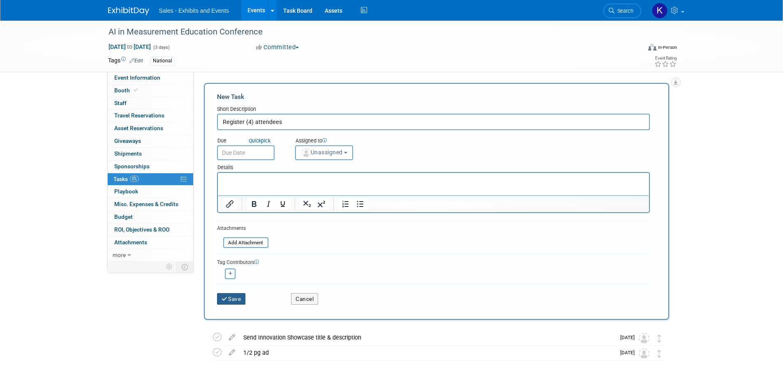
type input "Register (4) attendees"
drag, startPoint x: 234, startPoint y: 299, endPoint x: 240, endPoint y: 298, distance: 5.8
click at [235, 299] on button "Save" at bounding box center [231, 299] width 29 height 12
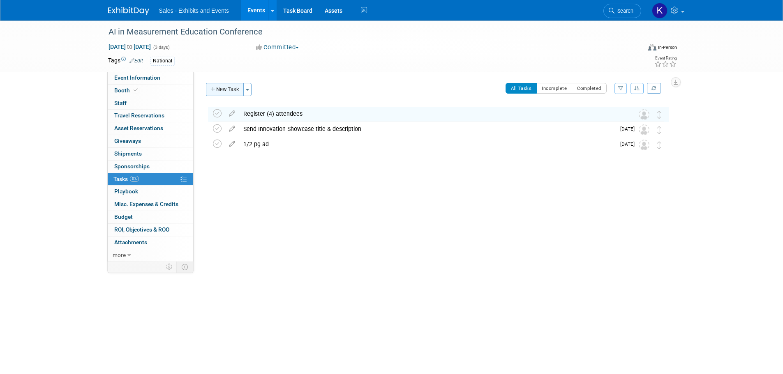
click at [231, 89] on button "New Task" at bounding box center [225, 89] width 38 height 13
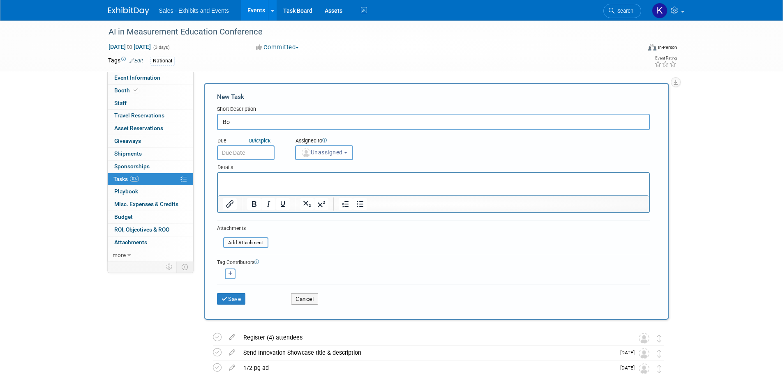
type input "B"
click at [313, 301] on button "Cancel" at bounding box center [304, 299] width 27 height 12
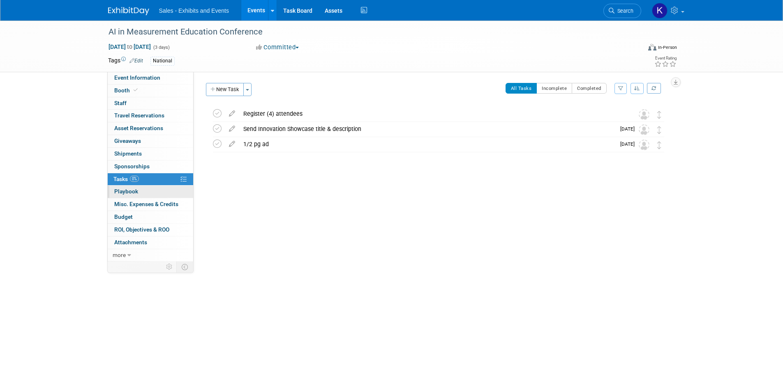
click at [134, 191] on span "Playbook 0" at bounding box center [126, 191] width 24 height 7
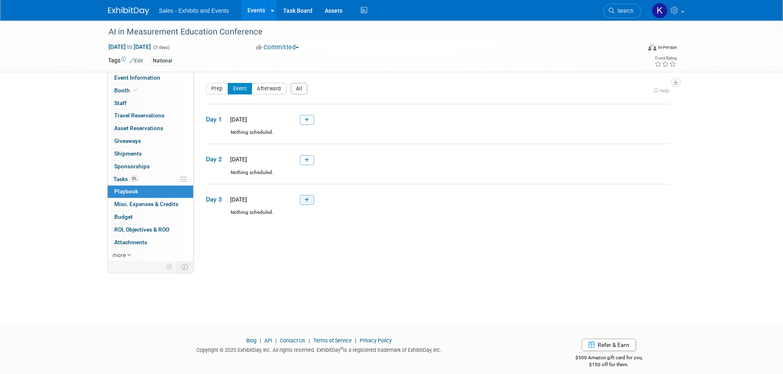
click at [310, 199] on link at bounding box center [307, 200] width 14 height 10
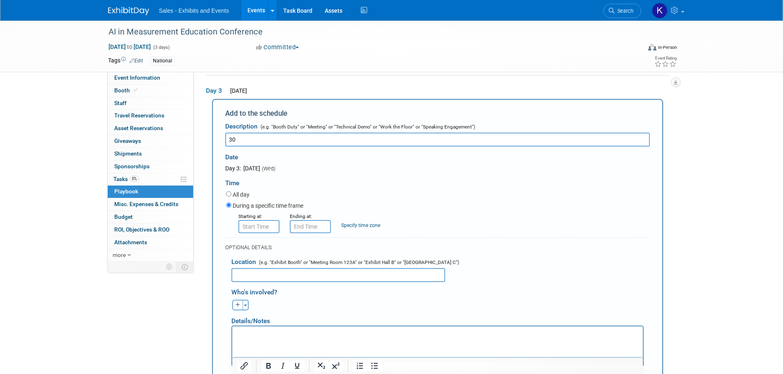
type input "3"
type input "60-Minute Innovation Showcase"
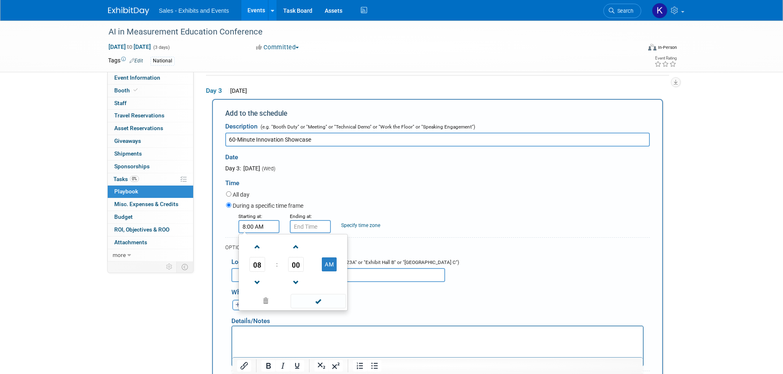
click at [265, 229] on input "8:00 AM" at bounding box center [258, 226] width 41 height 13
click at [260, 248] on span at bounding box center [257, 247] width 14 height 14
click at [296, 265] on span "00" at bounding box center [296, 264] width 16 height 15
click at [329, 251] on td "15" at bounding box center [332, 247] width 26 height 22
type input "9:15 AM"
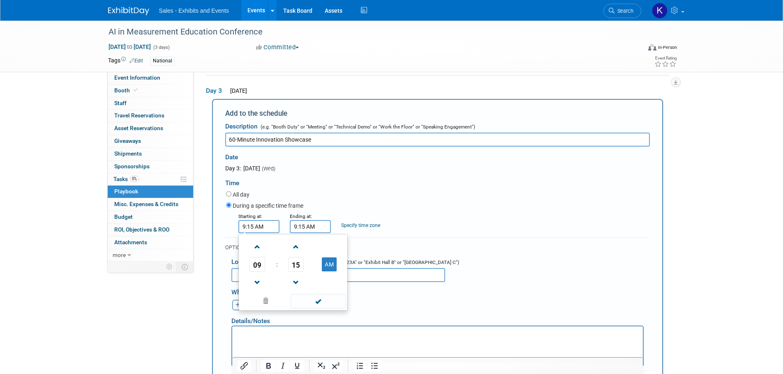
click at [309, 229] on input "9:15 AM" at bounding box center [310, 226] width 41 height 13
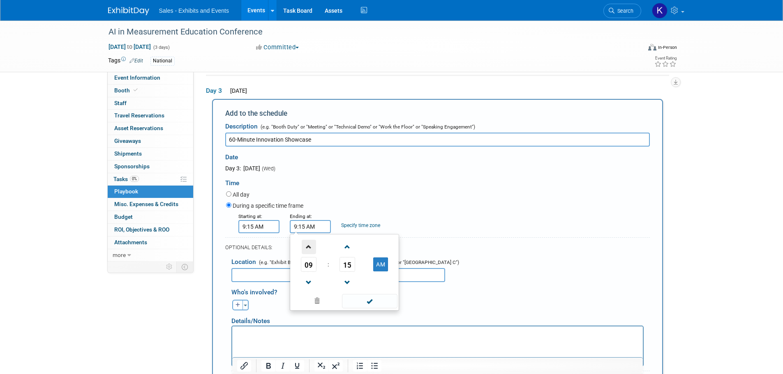
click at [307, 251] on span at bounding box center [309, 247] width 14 height 14
type input "10:15 AM"
click at [366, 304] on span at bounding box center [369, 301] width 55 height 14
drag, startPoint x: 289, startPoint y: 274, endPoint x: 298, endPoint y: 274, distance: 8.7
click at [290, 274] on input "text" at bounding box center [338, 275] width 214 height 14
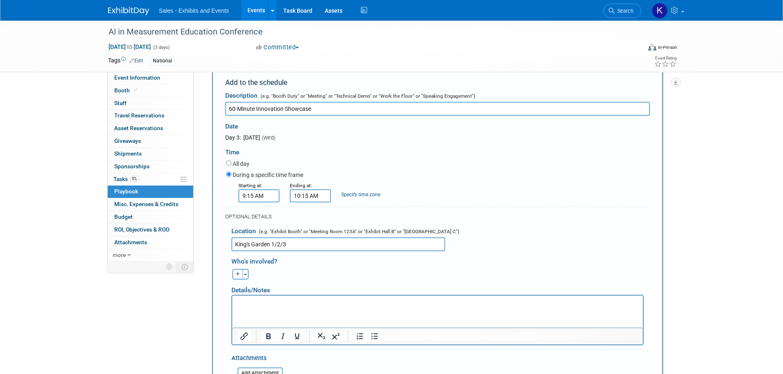
scroll to position [230, 0]
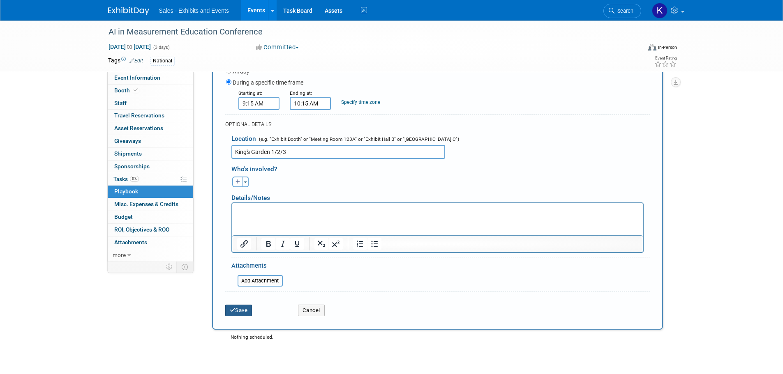
type input "King's Garden 1/2/3"
drag, startPoint x: 243, startPoint y: 311, endPoint x: 263, endPoint y: 307, distance: 20.6
click at [244, 312] on button "Save" at bounding box center [238, 311] width 27 height 12
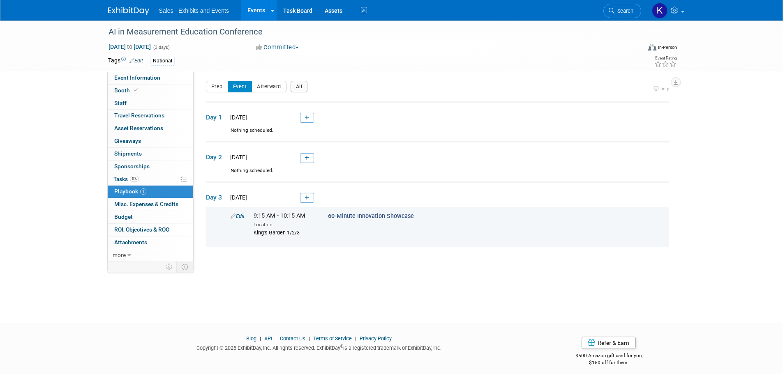
scroll to position [0, 0]
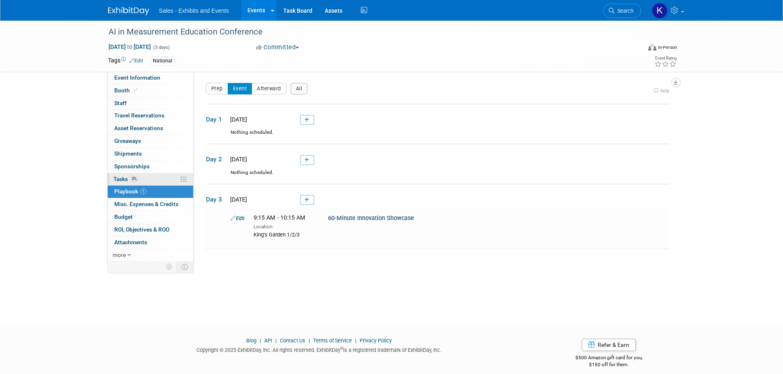
click at [124, 179] on span "Tasks 0%" at bounding box center [125, 179] width 25 height 7
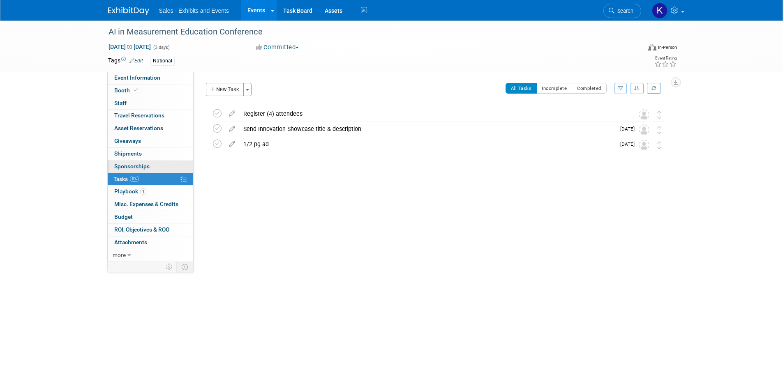
click at [126, 165] on span "Sponsorships 0" at bounding box center [131, 166] width 35 height 7
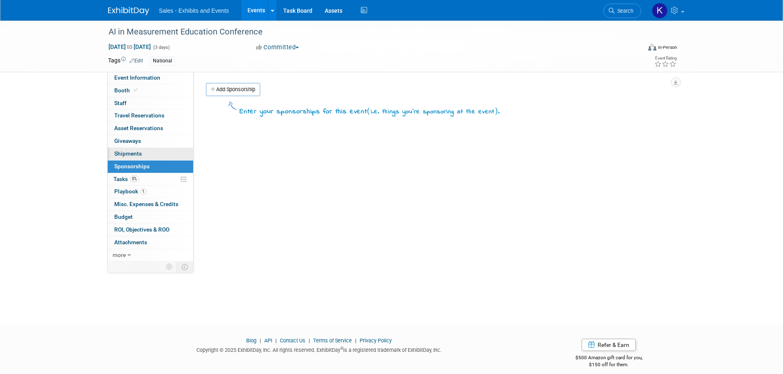
click at [124, 154] on span "Shipments 0" at bounding box center [128, 153] width 28 height 7
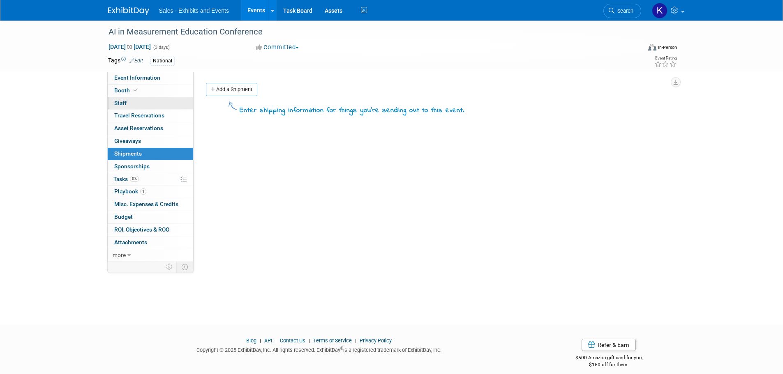
click at [122, 102] on span "Staff 0" at bounding box center [120, 103] width 12 height 7
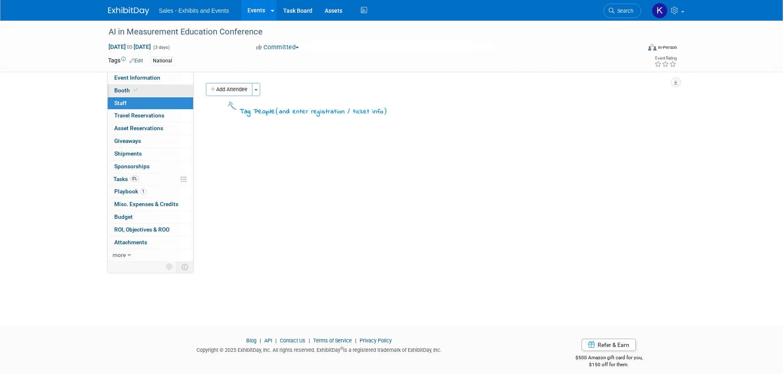
click at [117, 89] on span "Booth" at bounding box center [126, 90] width 25 height 7
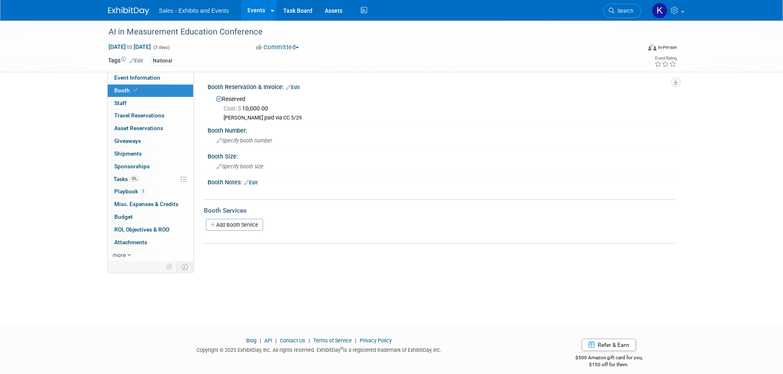
drag, startPoint x: 131, startPoint y: 12, endPoint x: 134, endPoint y: 21, distance: 8.7
click at [130, 12] on img at bounding box center [128, 11] width 41 height 8
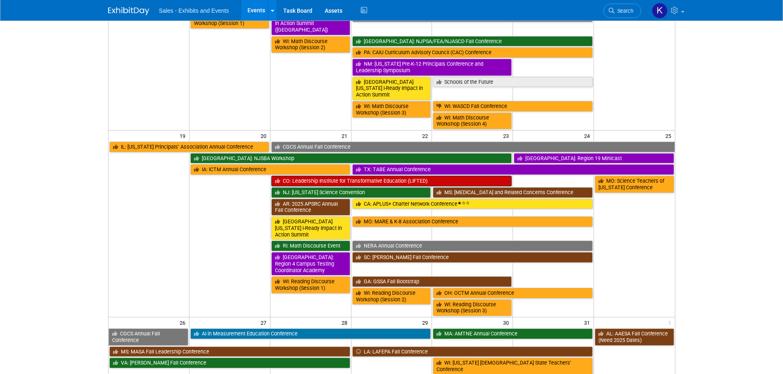
scroll to position [237, 0]
